Goal: Task Accomplishment & Management: Complete application form

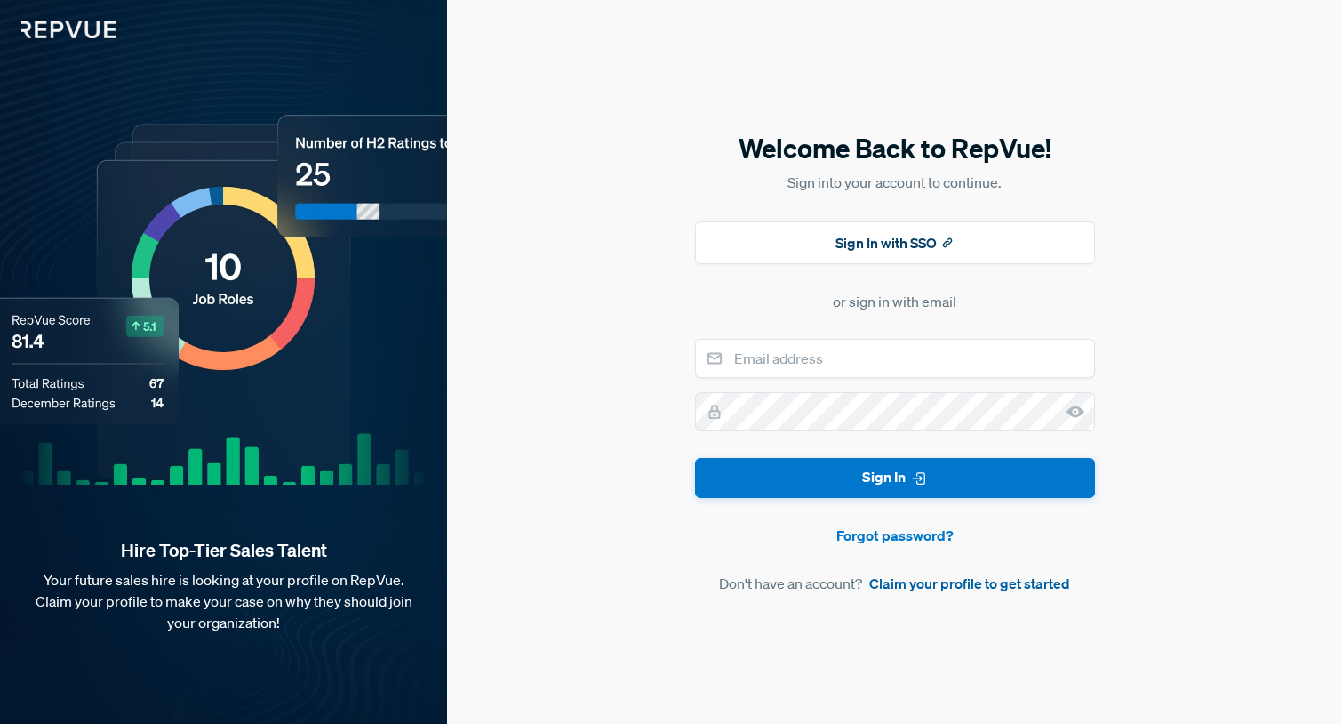
click at [969, 578] on link "Claim your profile to get started" at bounding box center [969, 582] width 201 height 21
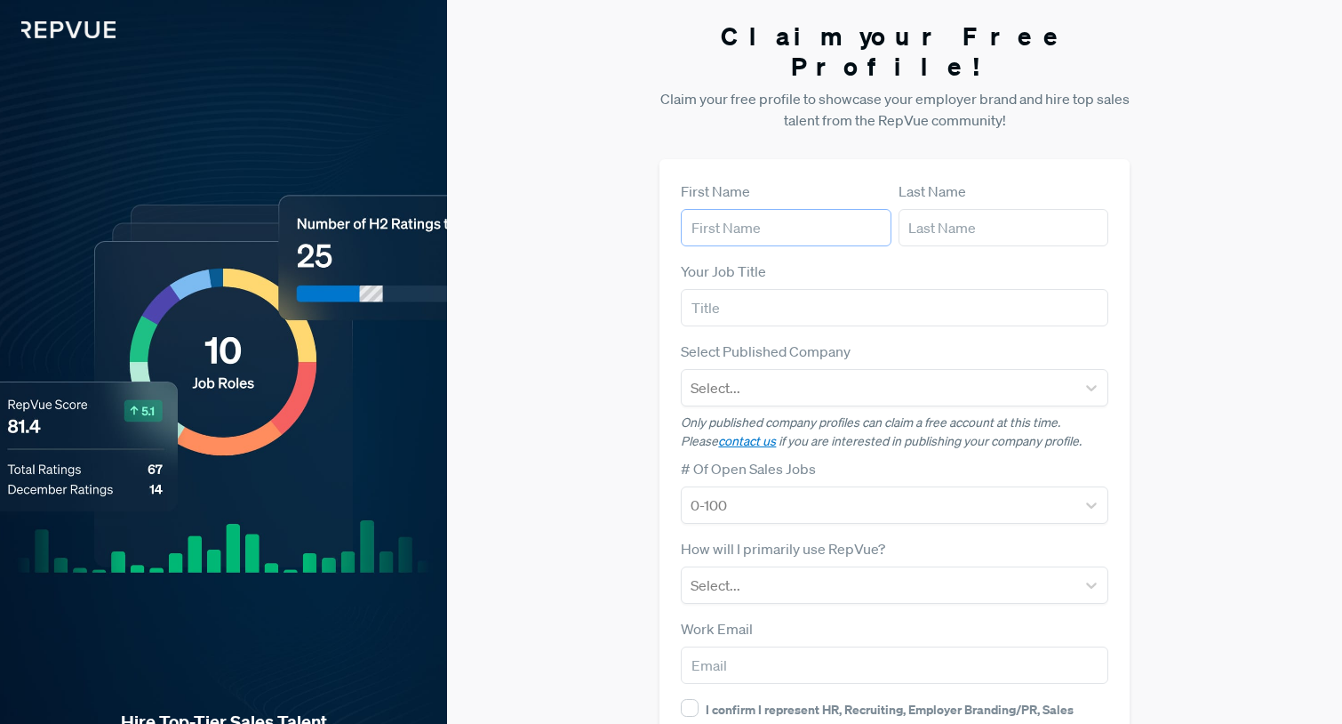
click at [732, 209] on input "text" at bounding box center [786, 227] width 210 height 37
type input "Symone"
type input "[PERSON_NAME]"
type input "Recruiting Manager"
click at [747, 375] on div at bounding box center [879, 387] width 376 height 25
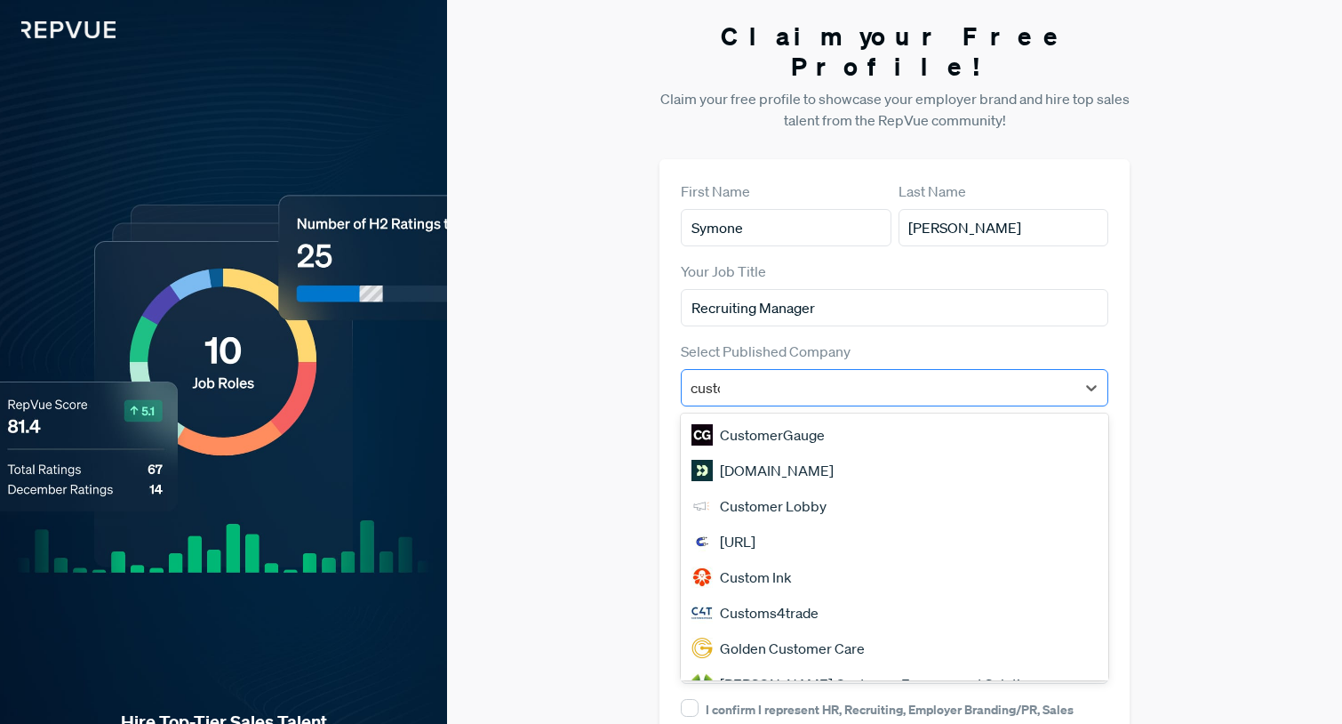
type input "custom"
click at [781, 452] on div "[DOMAIN_NAME]" at bounding box center [895, 470] width 428 height 36
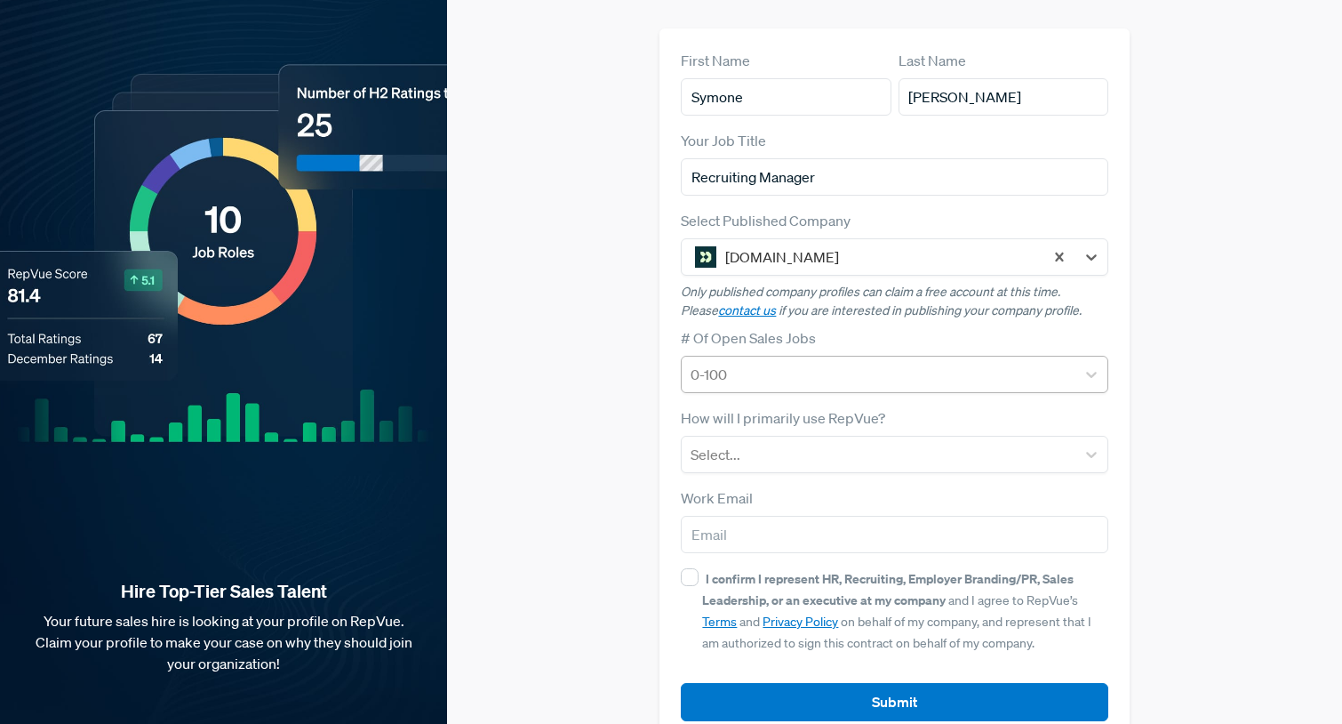
scroll to position [140, 0]
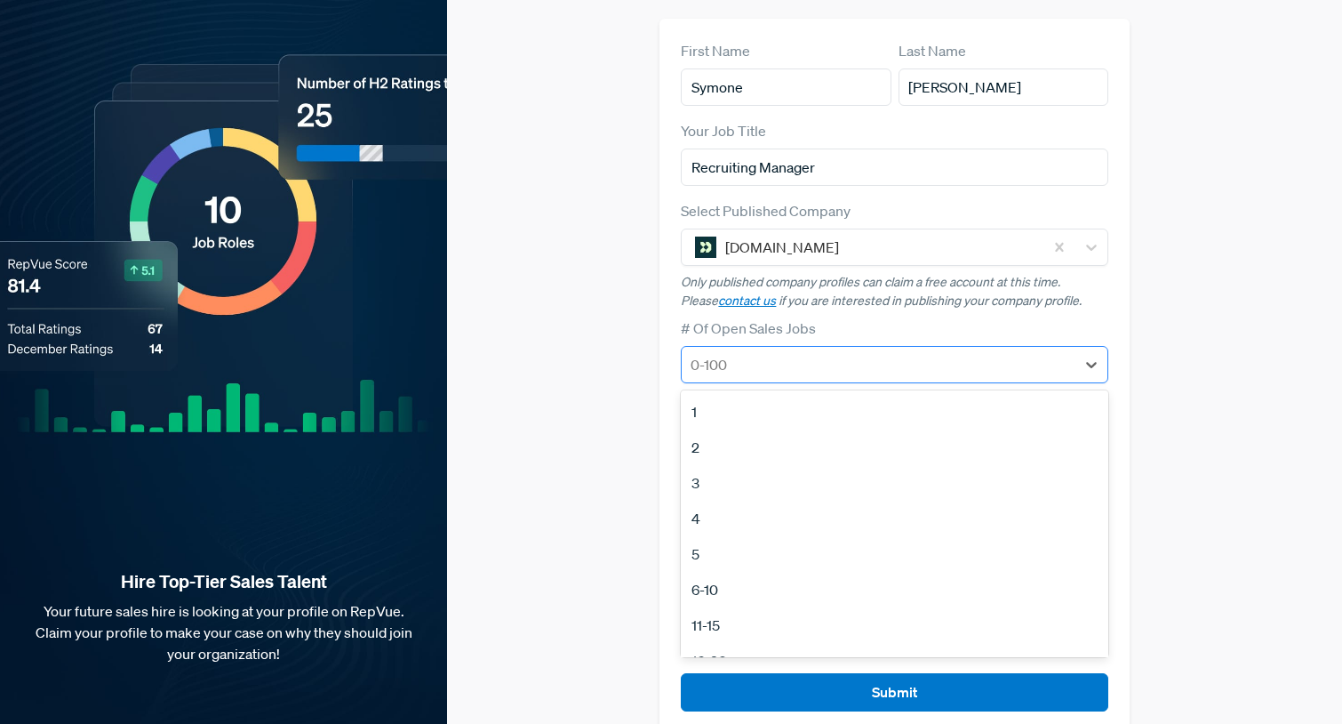
click at [772, 352] on div at bounding box center [879, 364] width 376 height 25
click at [726, 607] on div "11-15" at bounding box center [895, 625] width 428 height 36
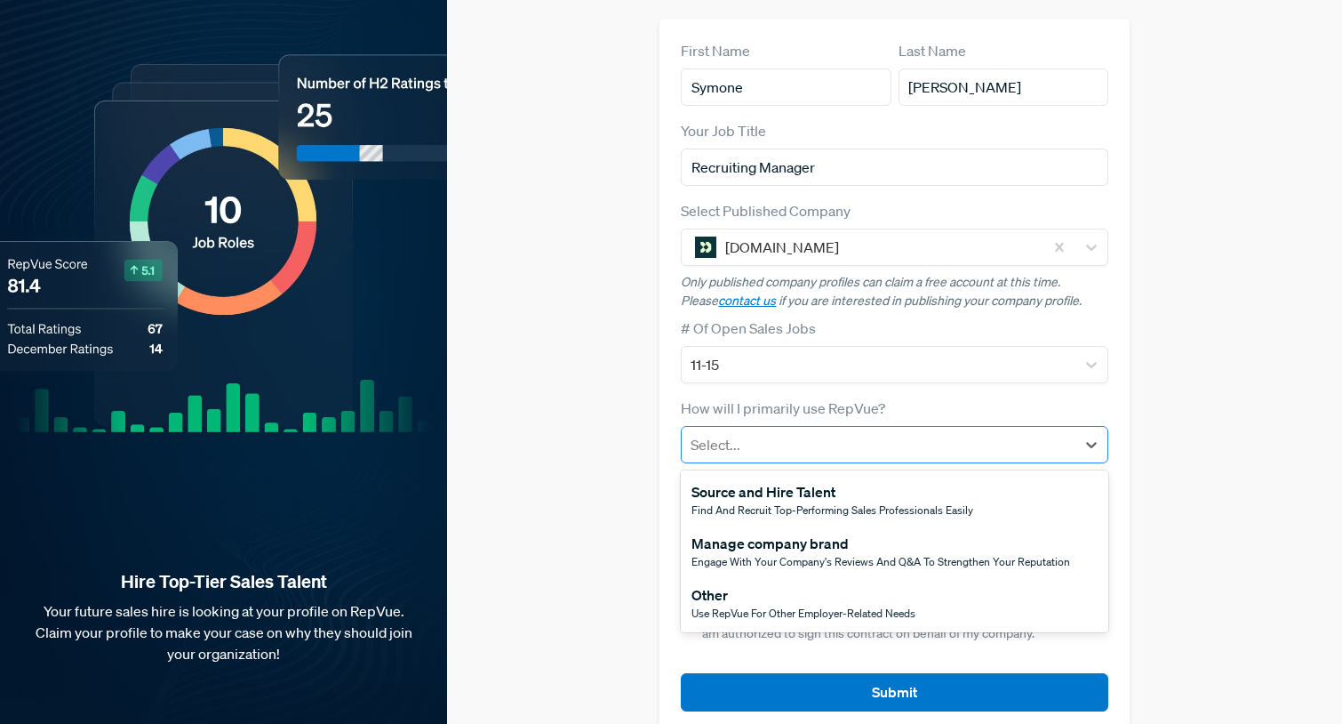
click at [726, 432] on div at bounding box center [879, 444] width 376 height 25
click at [741, 605] on span "Use RepVue for other employer-related needs" at bounding box center [804, 612] width 224 height 15
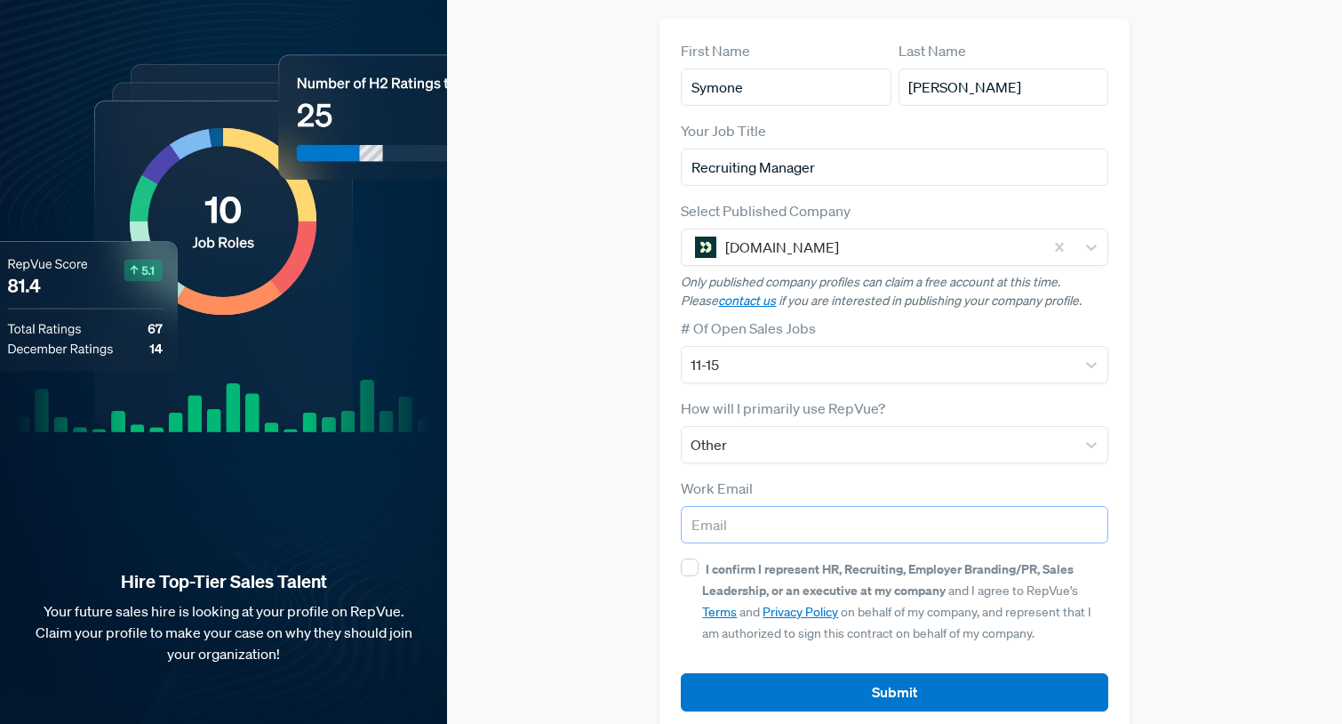
click at [724, 506] on input "email" at bounding box center [895, 524] width 428 height 37
type input "[EMAIL_ADDRESS][DOMAIN_NAME]"
click at [693, 558] on input "I confirm I represent HR, Recruiting, Employer Branding/PR, Sales Leadership, o…" at bounding box center [690, 567] width 18 height 18
checkbox input "true"
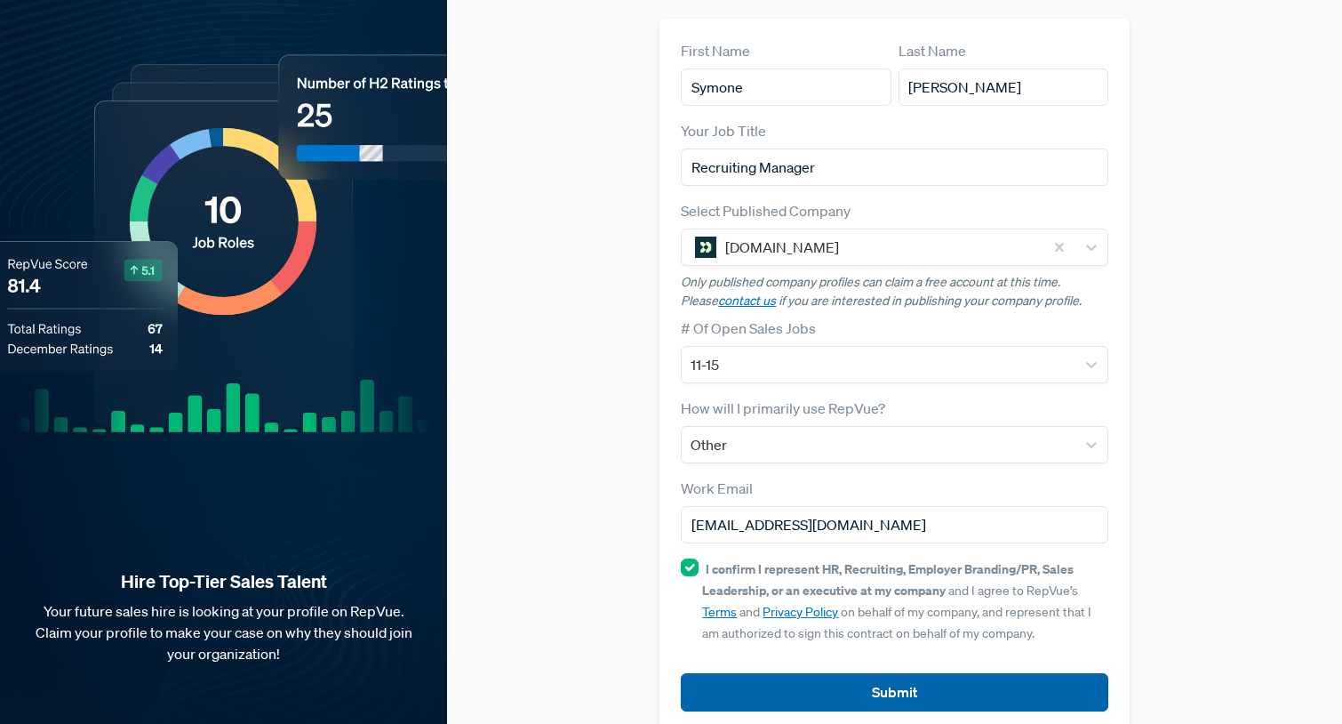
click at [845, 673] on button "Submit" at bounding box center [895, 692] width 428 height 38
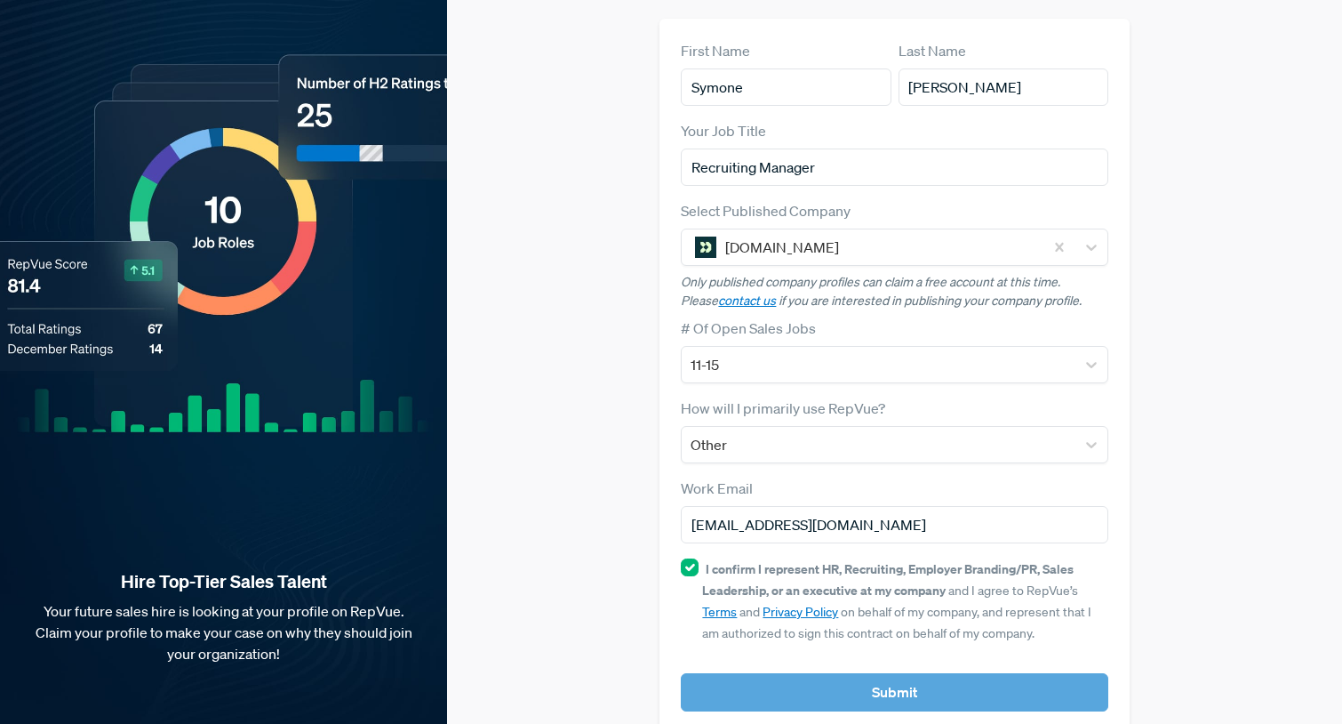
scroll to position [0, 0]
